Goal: Information Seeking & Learning: Learn about a topic

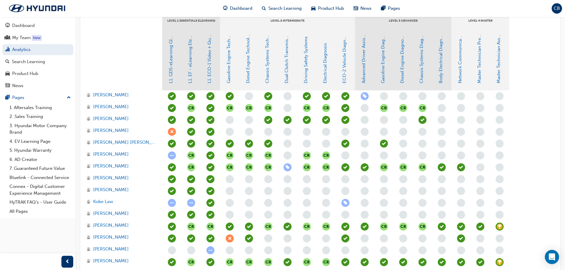
scroll to position [148, 0]
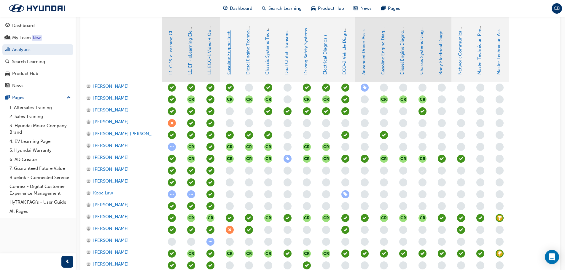
click at [229, 68] on link "Gasoline Engine Technology" at bounding box center [228, 45] width 5 height 58
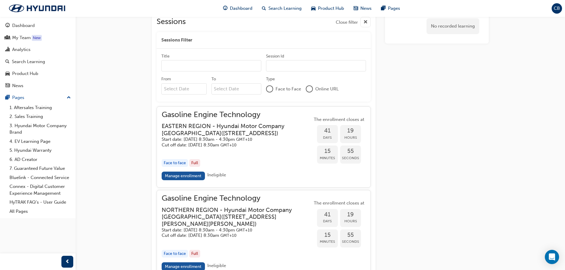
scroll to position [404, 0]
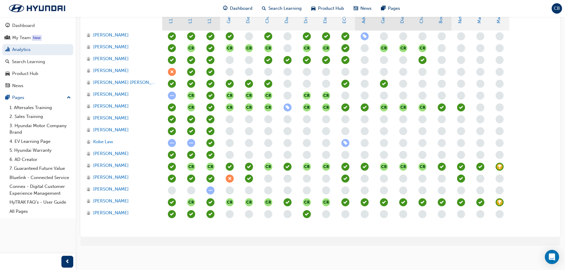
scroll to position [148, 0]
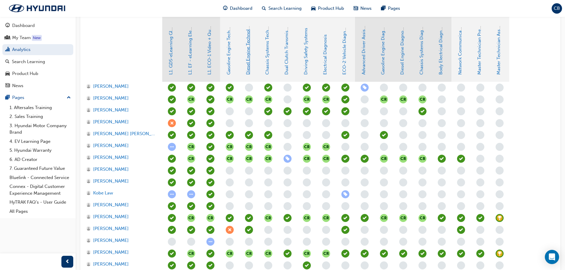
click at [249, 51] on link "Diesel Engine Technology" at bounding box center [247, 48] width 5 height 53
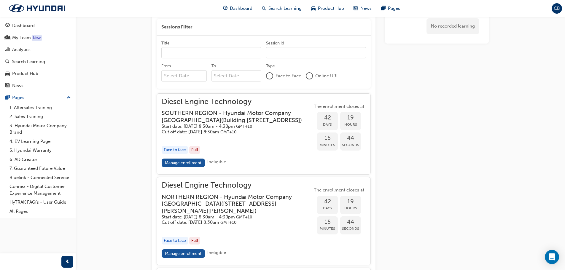
scroll to position [413, 0]
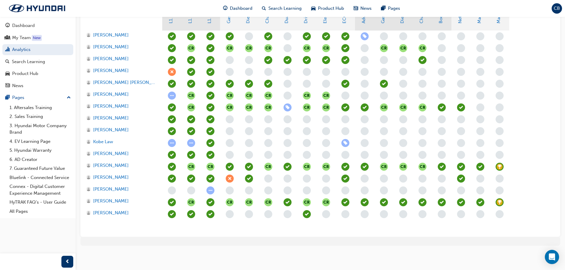
scroll to position [148, 0]
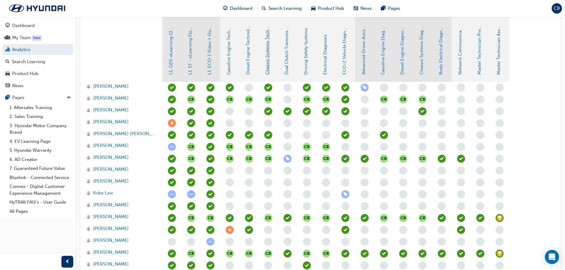
click at [267, 66] on link "Chassis Systems Technology" at bounding box center [267, 45] width 5 height 59
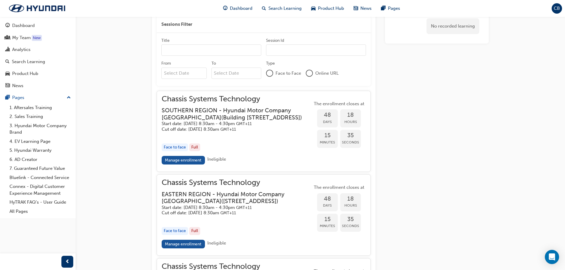
scroll to position [445, 0]
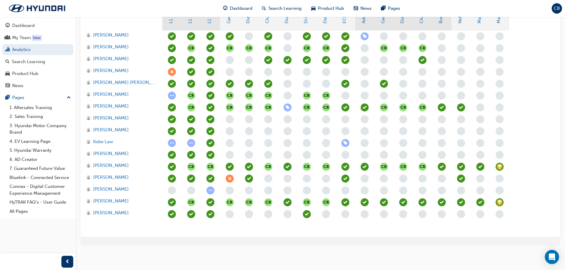
scroll to position [148, 0]
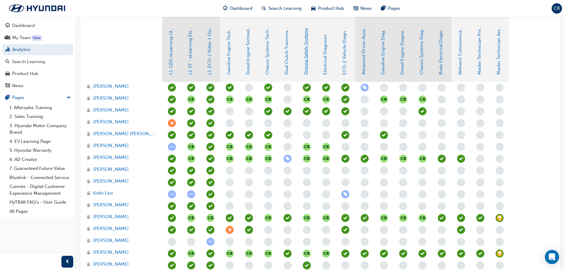
click at [307, 68] on link "Driving Safety Systems" at bounding box center [305, 51] width 5 height 47
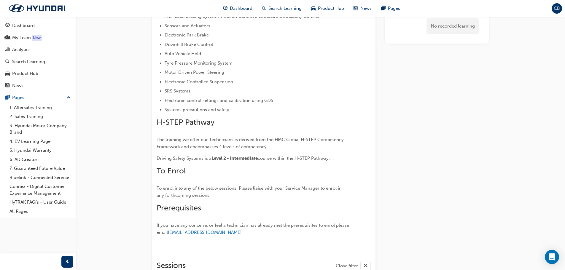
scroll to position [194, 0]
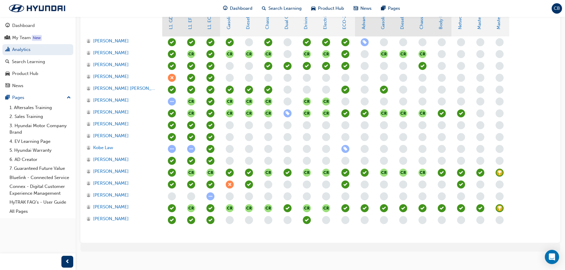
scroll to position [148, 0]
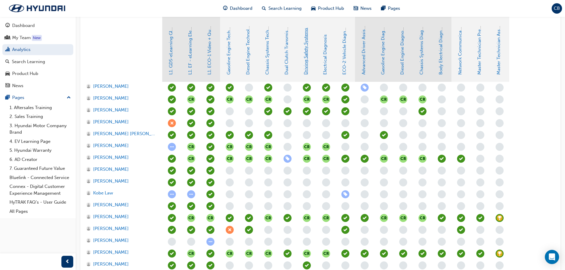
click at [306, 67] on link "Driving Safety Systems" at bounding box center [305, 51] width 5 height 47
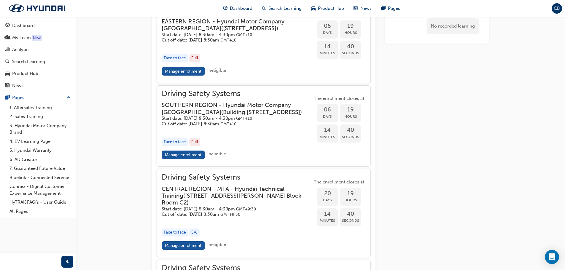
scroll to position [548, 0]
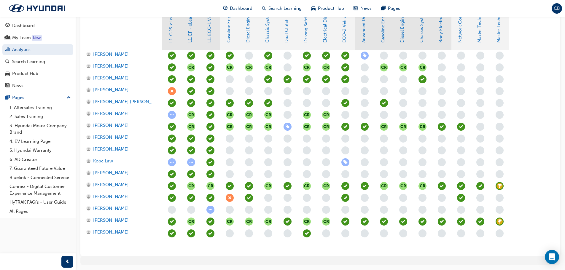
scroll to position [170, 0]
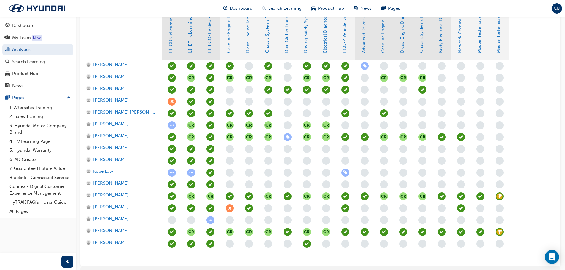
click at [324, 48] on link "Electrical Diagnosis" at bounding box center [324, 33] width 5 height 40
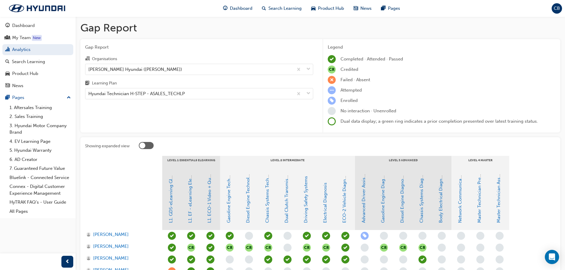
scroll to position [170, 0]
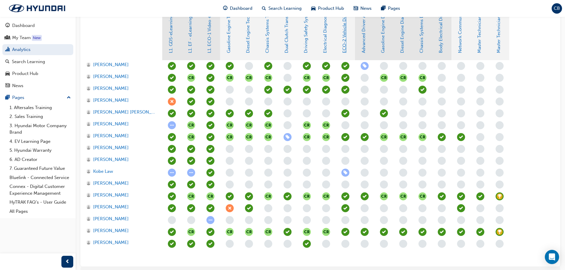
click at [345, 44] on link "ECO-2 Vehicle Diagnosis and Repair" at bounding box center [344, 15] width 5 height 75
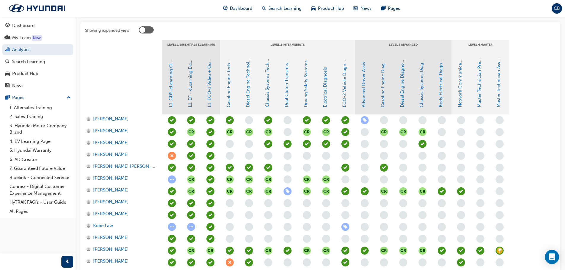
scroll to position [111, 0]
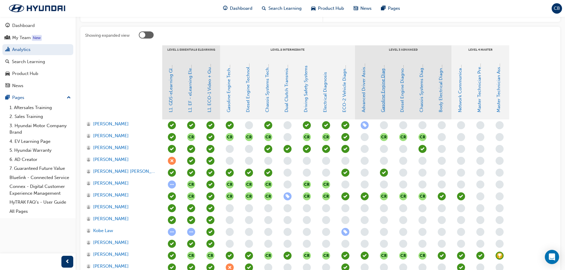
click at [383, 109] on link "Gasoline Engine Diagnosis" at bounding box center [382, 85] width 5 height 55
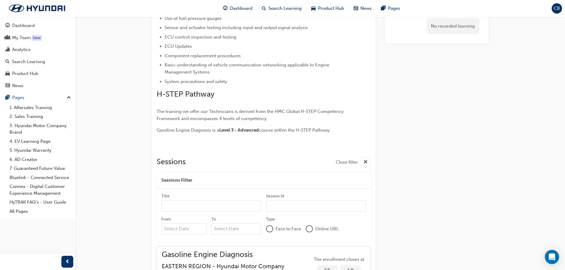
scroll to position [239, 0]
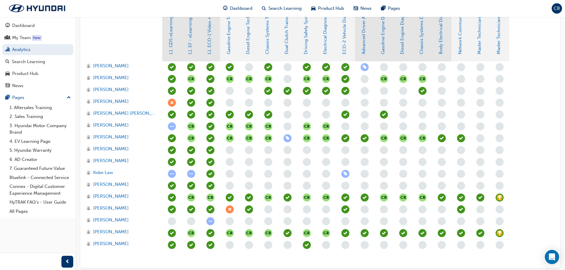
scroll to position [170, 0]
